Goal: Task Accomplishment & Management: Complete application form

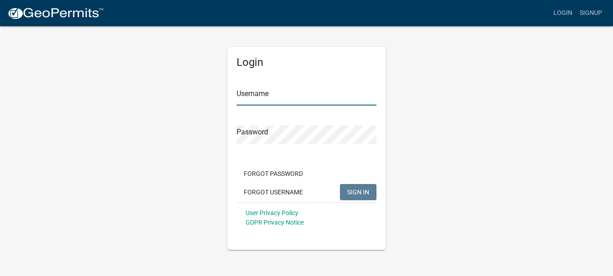
type input "ddavis"
click at [360, 192] on span "SIGN IN" at bounding box center [358, 191] width 22 height 7
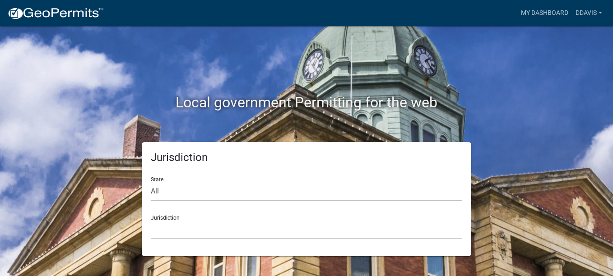
click at [165, 193] on select "All Colorado Georgia Indiana Iowa Kansas Minnesota Ohio South Carolina Wisconsin" at bounding box center [307, 191] width 312 height 19
select select "[US_STATE]"
click at [151, 182] on select "All Colorado Georgia Indiana Iowa Kansas Minnesota Ohio South Carolina Wisconsin" at bounding box center [307, 191] width 312 height 19
click at [295, 231] on select "City of Charlestown, Indiana City of Jeffersonville, Indiana City of Logansport…" at bounding box center [307, 230] width 312 height 19
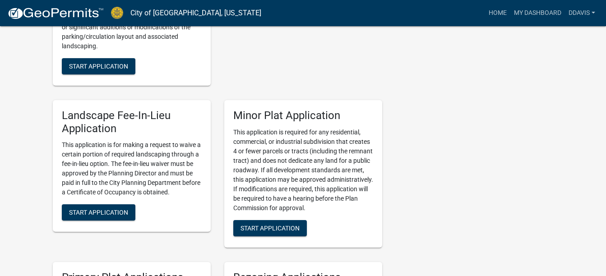
scroll to position [1355, 0]
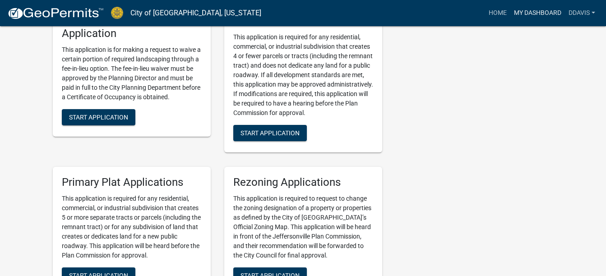
click at [544, 14] on link "My Dashboard" at bounding box center [538, 13] width 55 height 17
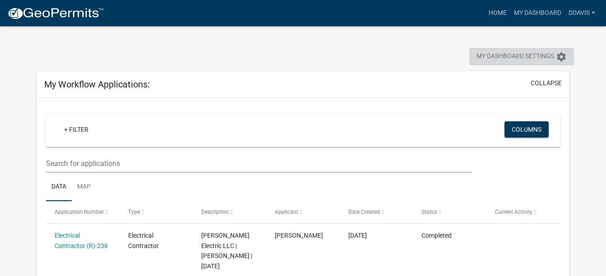
click at [559, 55] on icon "settings" at bounding box center [561, 56] width 11 height 11
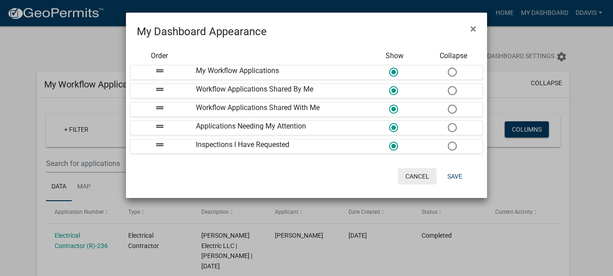
click at [417, 180] on button "Cancel" at bounding box center [417, 176] width 38 height 16
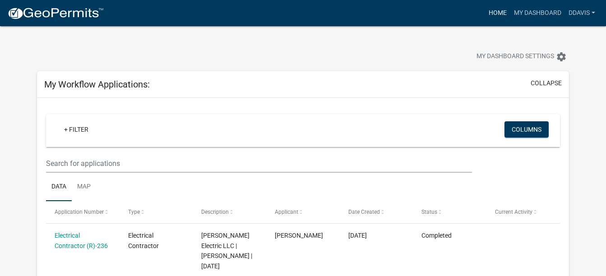
click at [499, 17] on link "Home" at bounding box center [497, 13] width 25 height 17
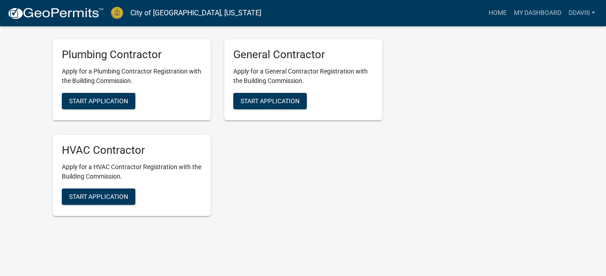
scroll to position [2090, 0]
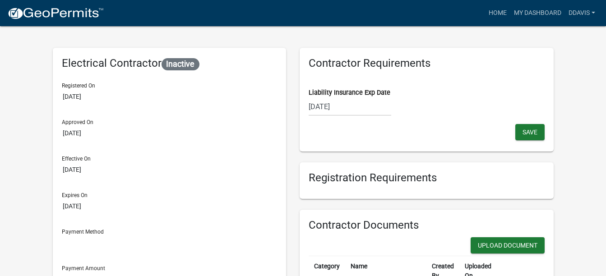
click at [382, 108] on div "[DATE]" at bounding box center [350, 107] width 83 height 19
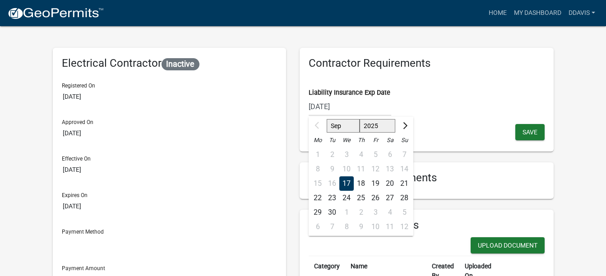
drag, startPoint x: 392, startPoint y: 127, endPoint x: 401, endPoint y: 128, distance: 9.1
click at [392, 127] on select "2025 2026 2027 2028 2029 2030 2031 2032 2033 2034 2035 2036 2037 2038 2039 2040…" at bounding box center [377, 126] width 36 height 14
select select "2026"
click at [370, 119] on select "2025 2026 2027 2028 2029 2030 2031 2032 2033 2034 2035 2036 2037 2038 2039 2040…" at bounding box center [377, 126] width 36 height 14
click at [531, 134] on span "Save" at bounding box center [530, 132] width 15 height 7
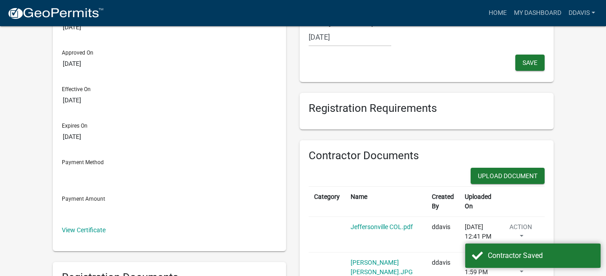
scroll to position [90, 0]
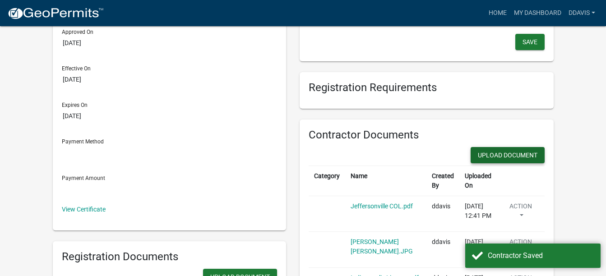
click at [496, 158] on button "Upload Document" at bounding box center [508, 155] width 74 height 16
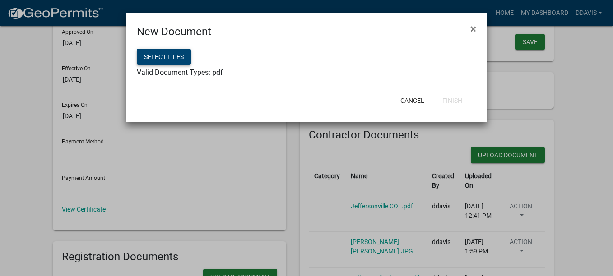
click at [177, 61] on button "Select files" at bounding box center [164, 57] width 54 height 16
click at [446, 102] on button "Finish" at bounding box center [452, 101] width 34 height 16
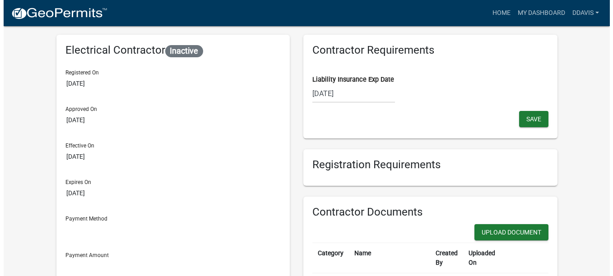
scroll to position [0, 0]
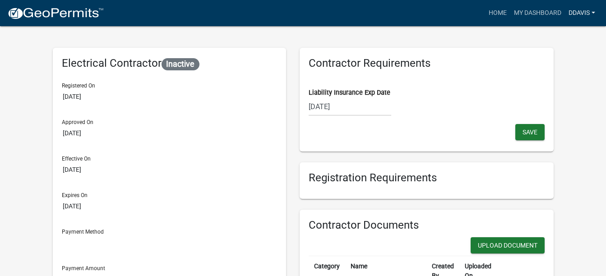
click at [587, 12] on link "ddavis" at bounding box center [582, 13] width 34 height 17
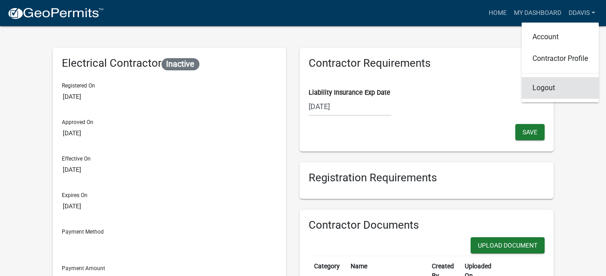
click at [561, 92] on link "Logout" at bounding box center [560, 88] width 77 height 22
